Goal: Navigation & Orientation: Find specific page/section

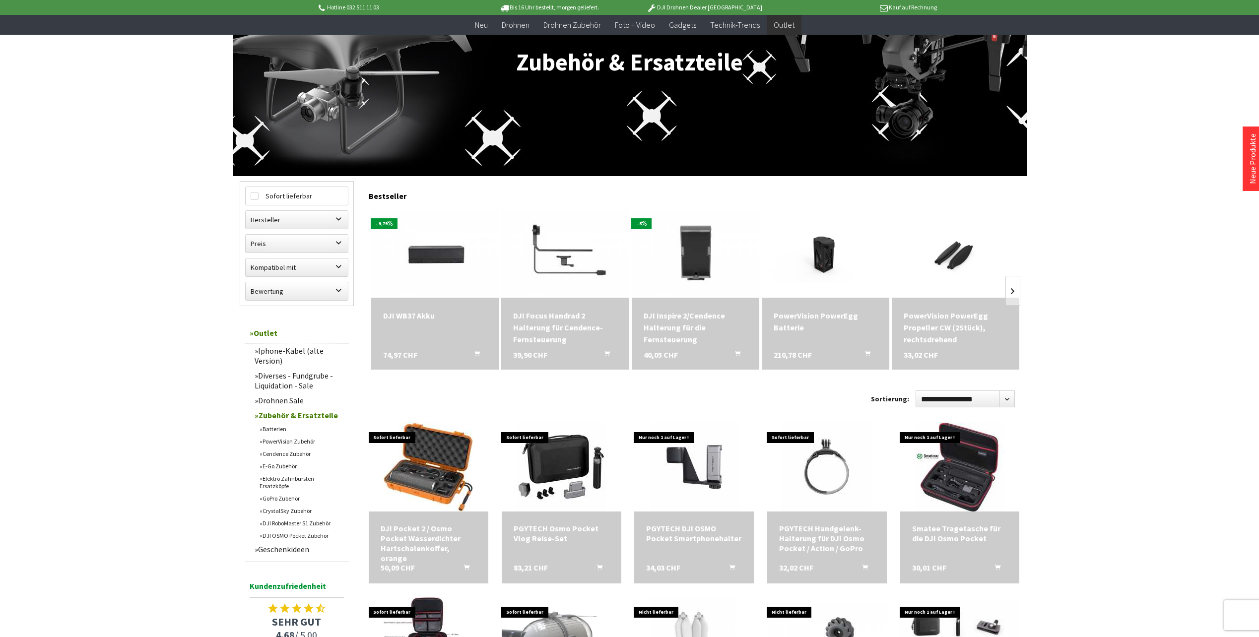
scroll to position [149, 0]
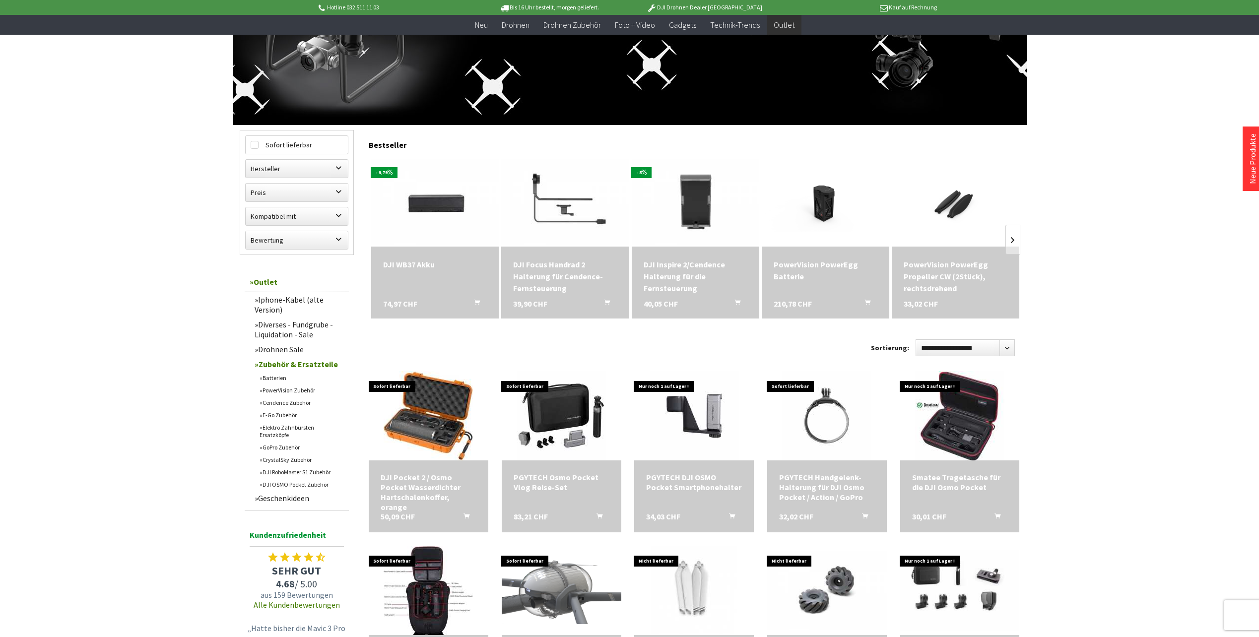
scroll to position [397, 0]
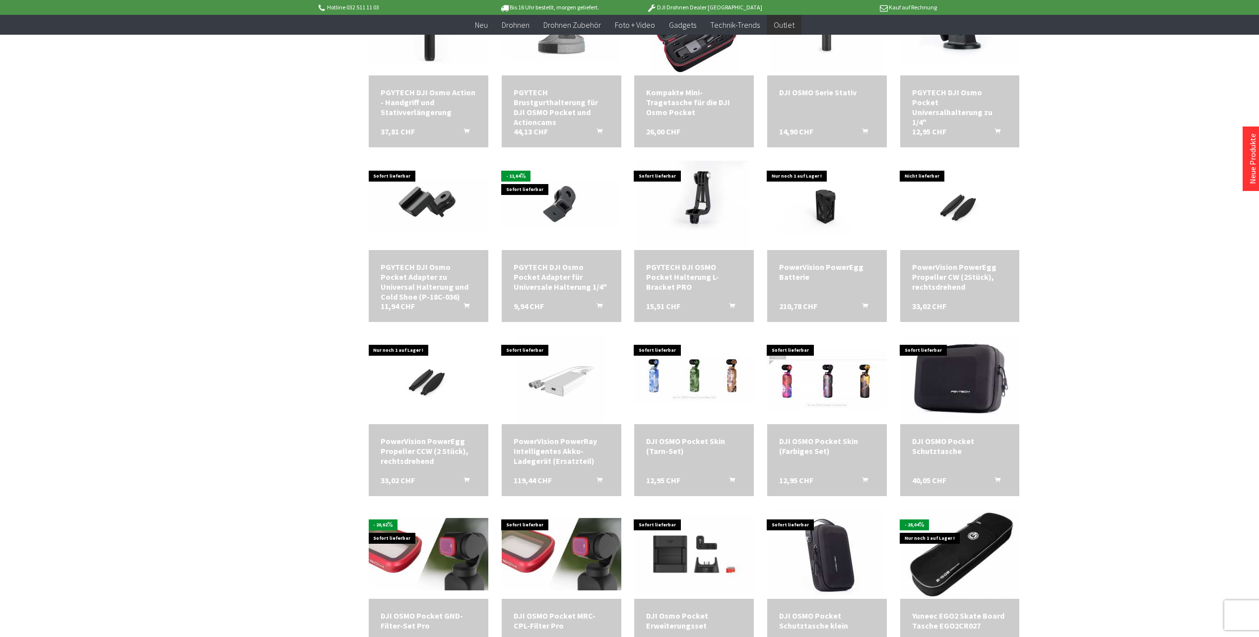
scroll to position [1091, 0]
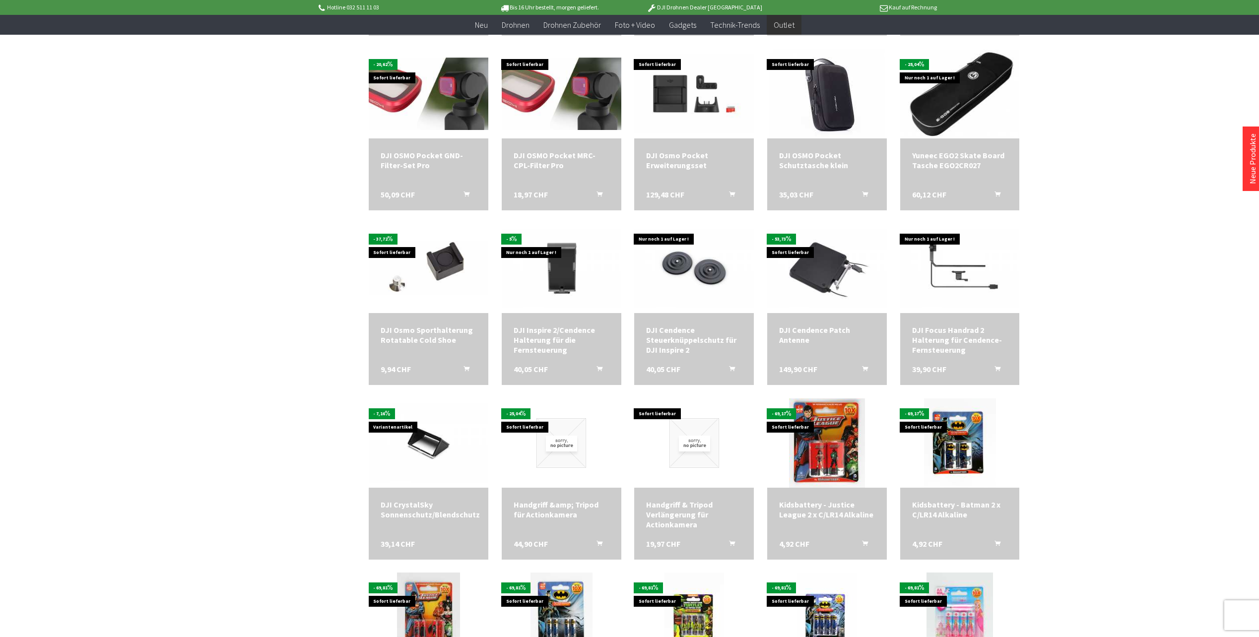
scroll to position [1637, 0]
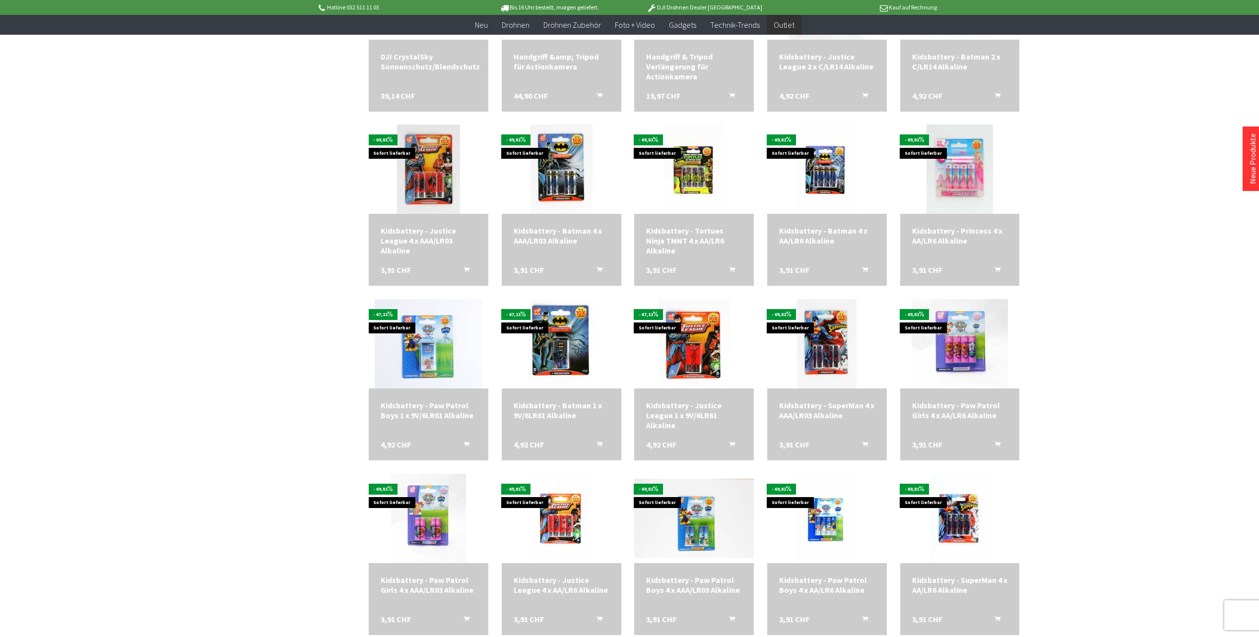
scroll to position [1984, 0]
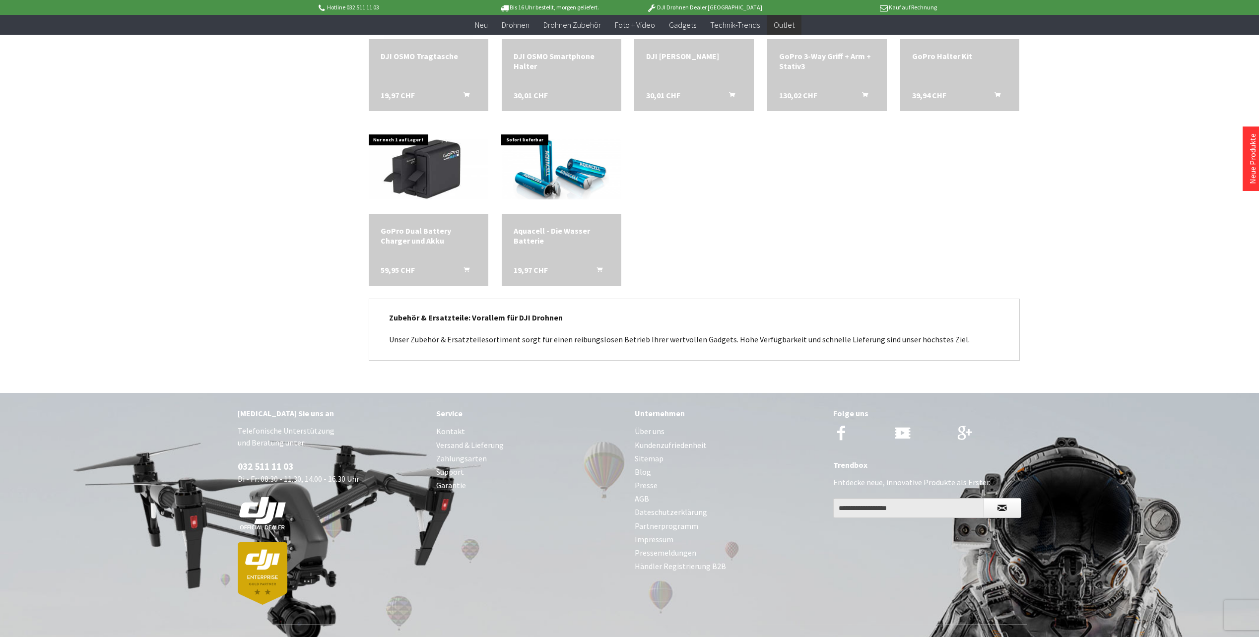
scroll to position [2762, 0]
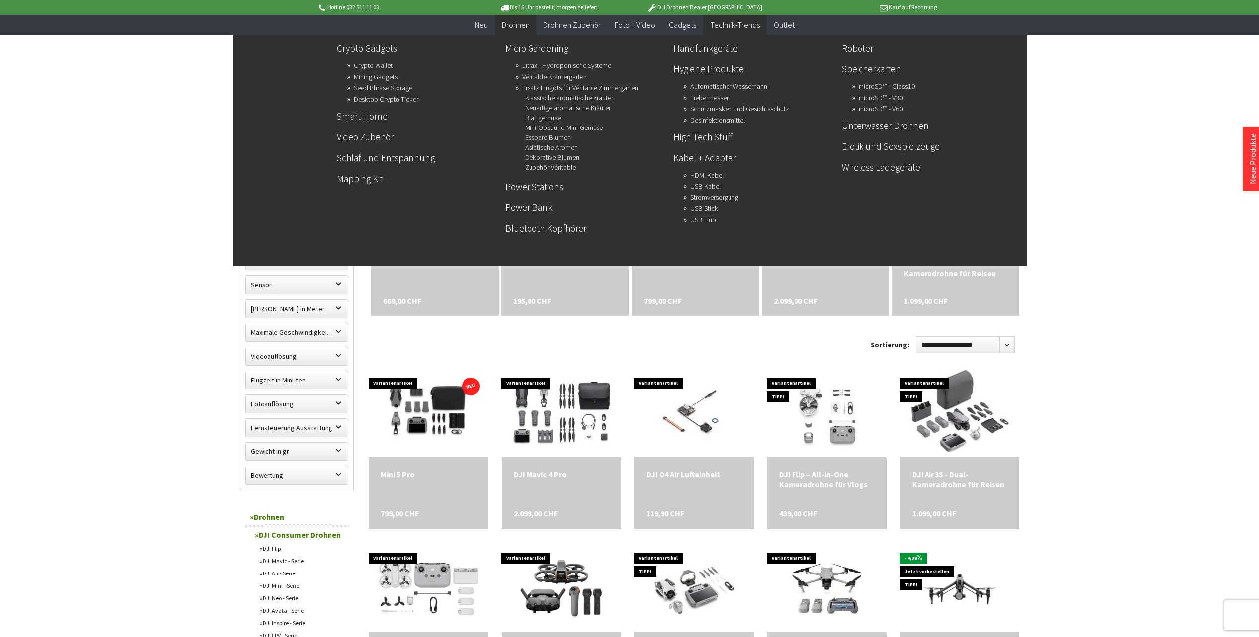
scroll to position [198, 0]
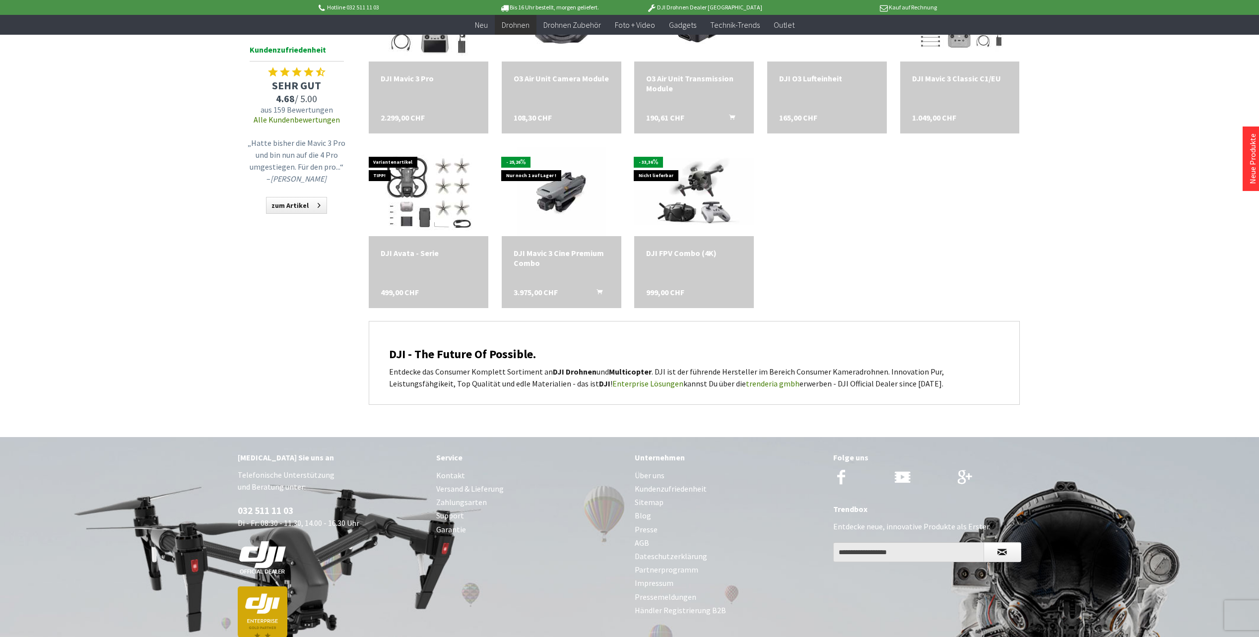
scroll to position [1038, 0]
